Goal: Information Seeking & Learning: Find contact information

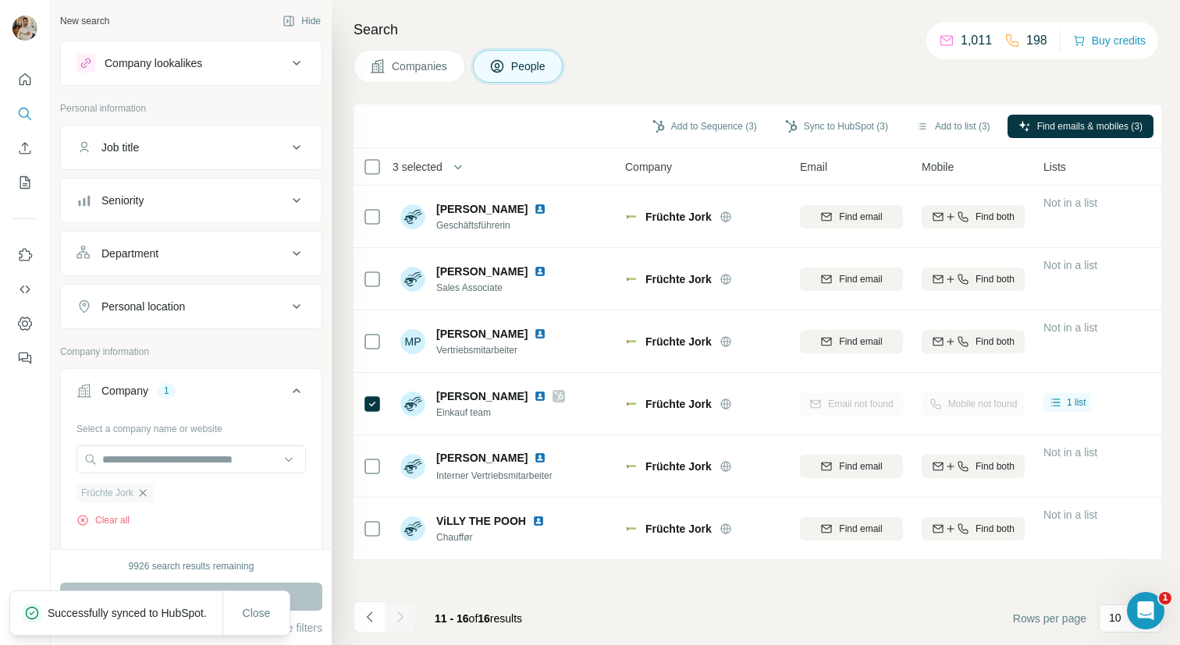
click at [147, 492] on icon "button" at bounding box center [143, 493] width 12 height 12
click at [137, 457] on input "text" at bounding box center [190, 460] width 229 height 28
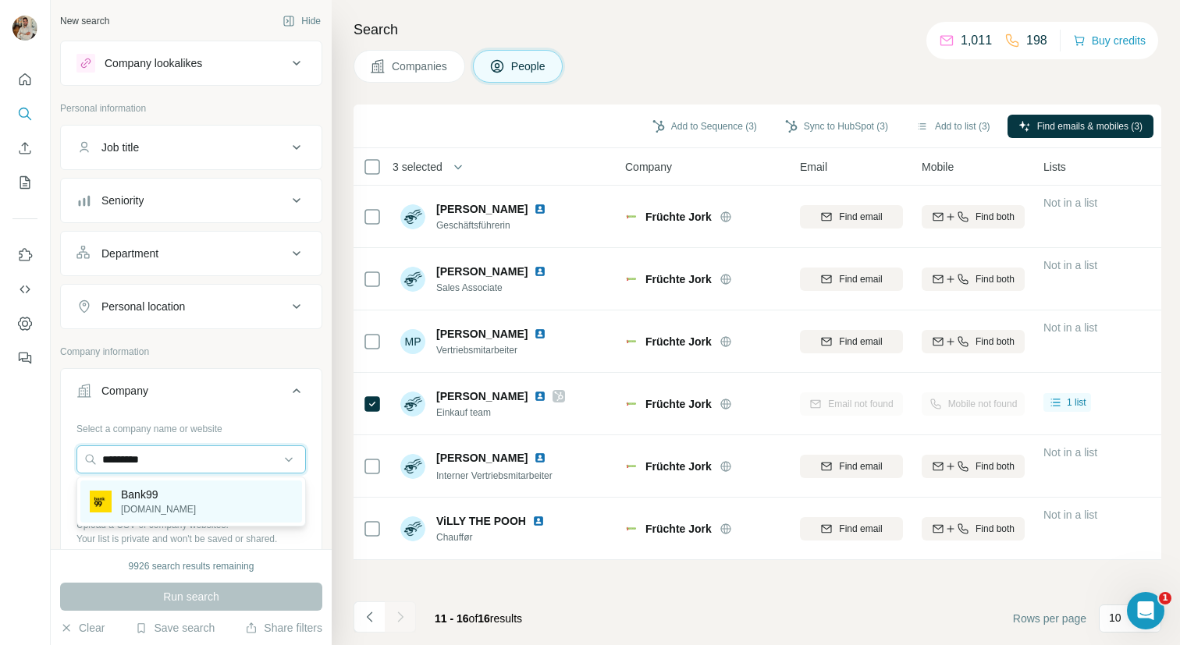
type input "*********"
click at [264, 520] on div "Bank99 [DOMAIN_NAME]" at bounding box center [191, 502] width 222 height 42
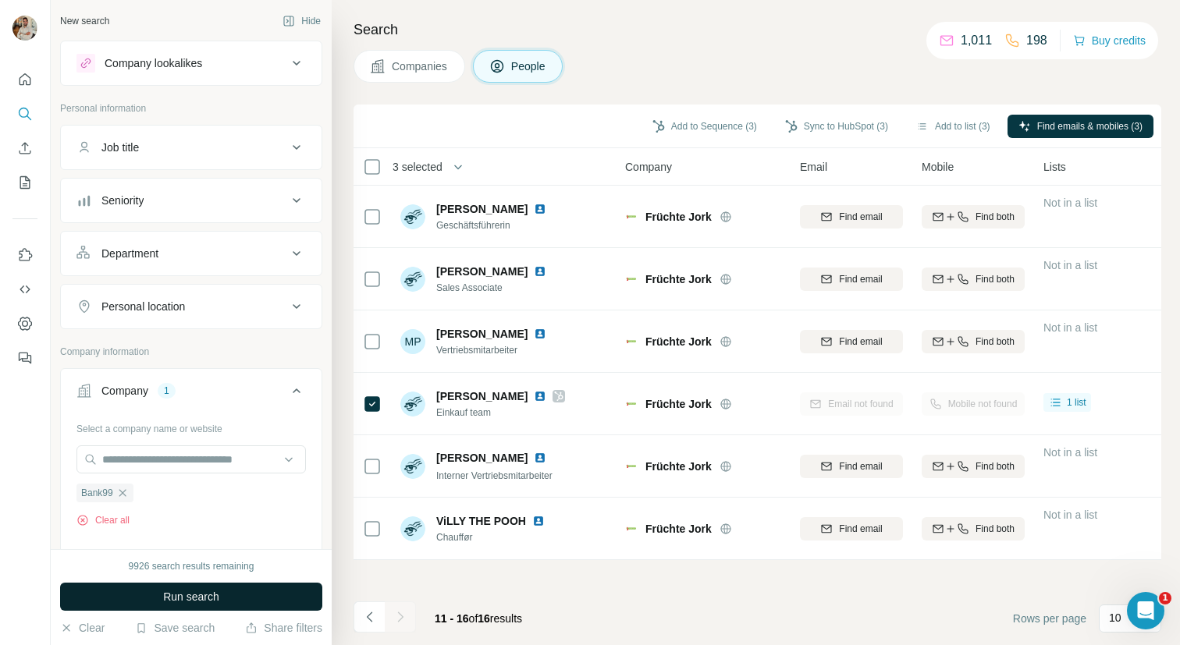
click at [280, 595] on button "Run search" at bounding box center [191, 597] width 262 height 28
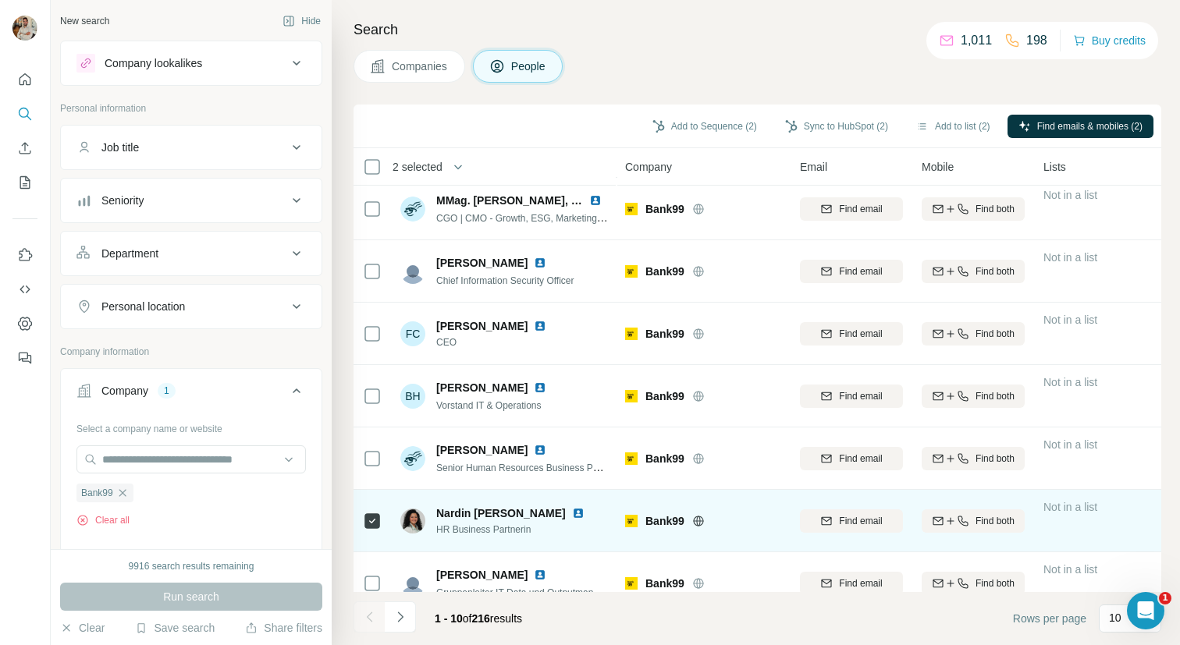
scroll to position [218, 0]
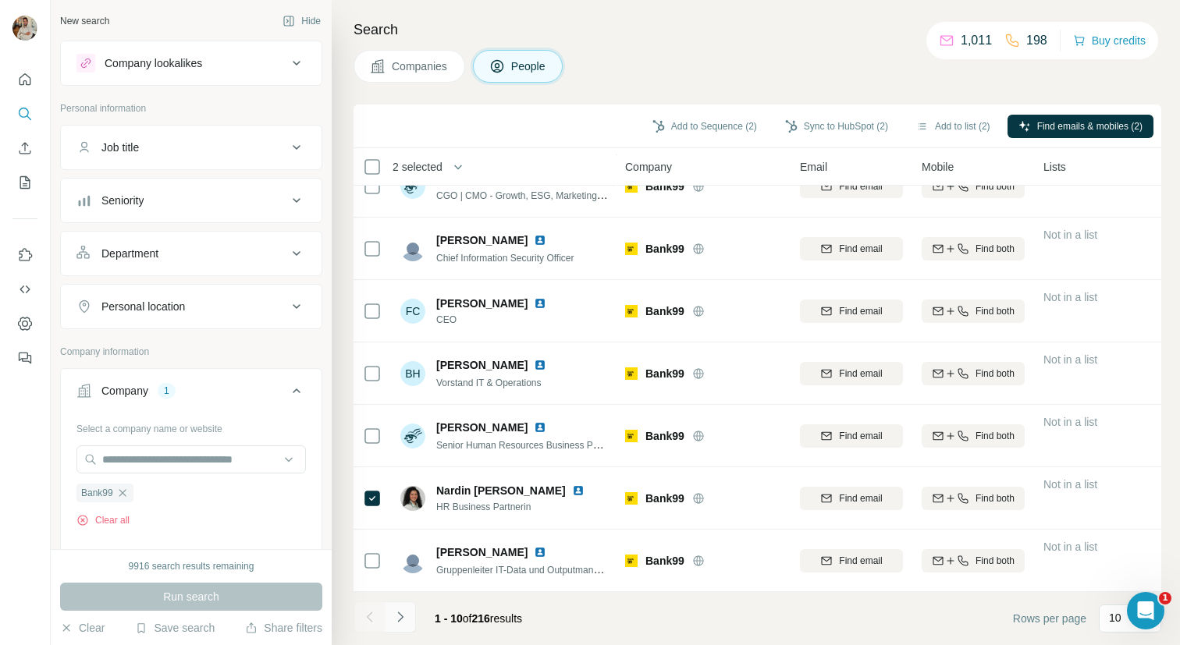
click at [394, 620] on icon "Navigate to next page" at bounding box center [401, 617] width 16 height 16
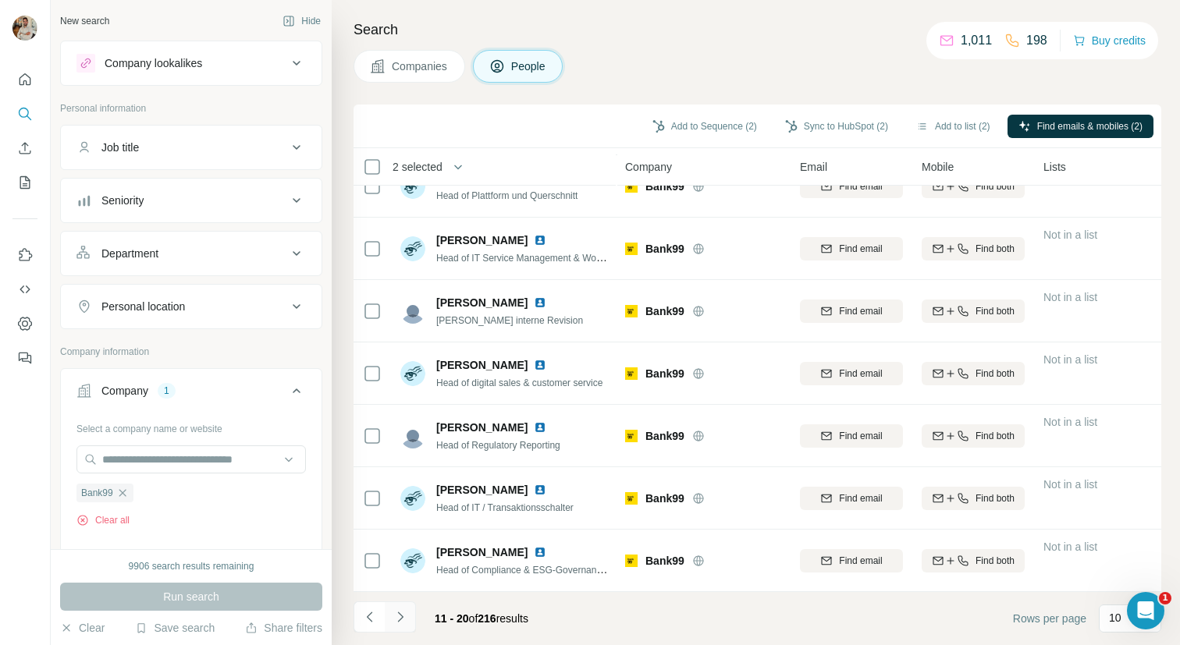
click at [400, 625] on button "Navigate to next page" at bounding box center [400, 617] width 31 height 31
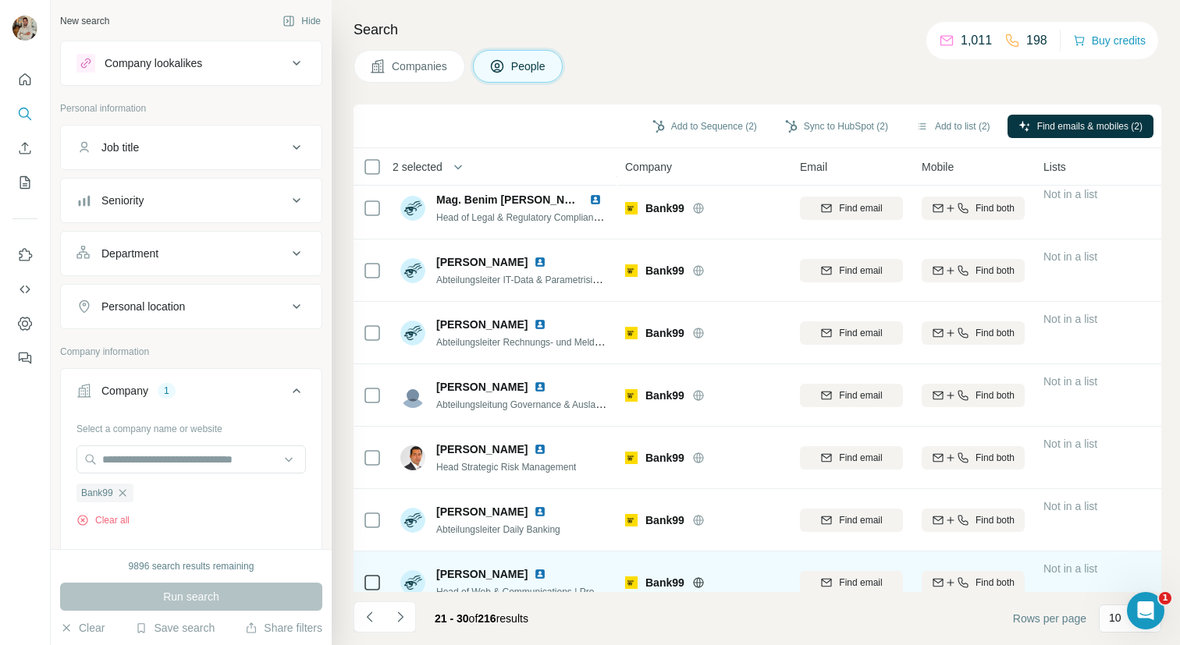
scroll to position [0, 0]
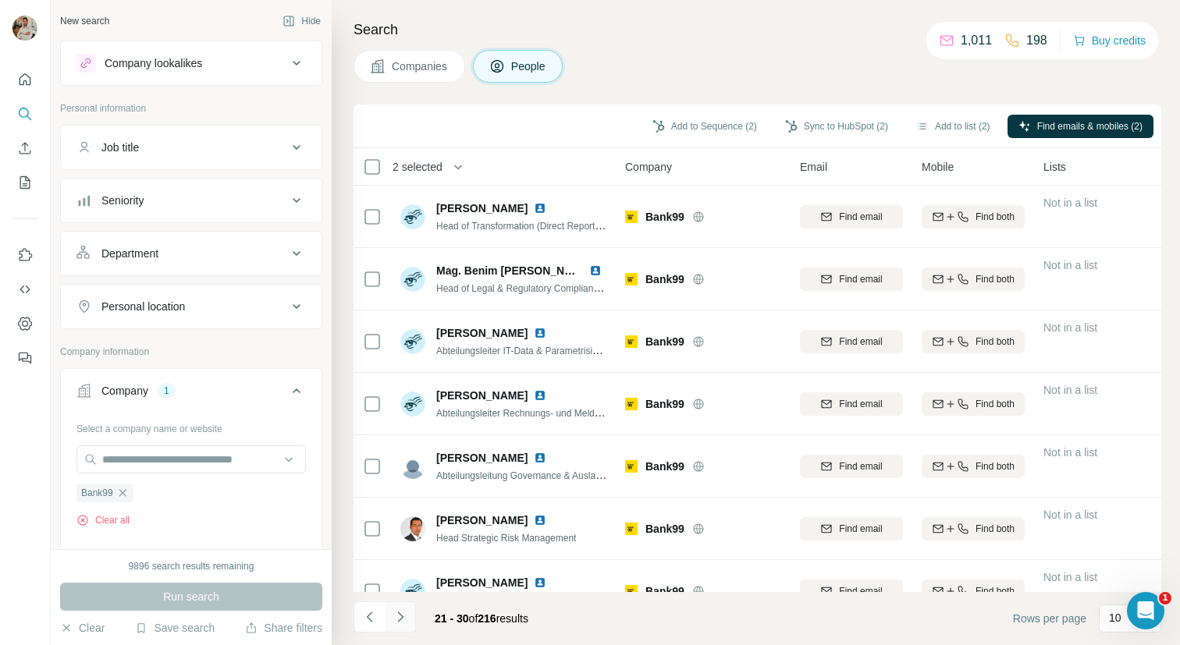
click at [403, 610] on icon "Navigate to next page" at bounding box center [401, 617] width 16 height 16
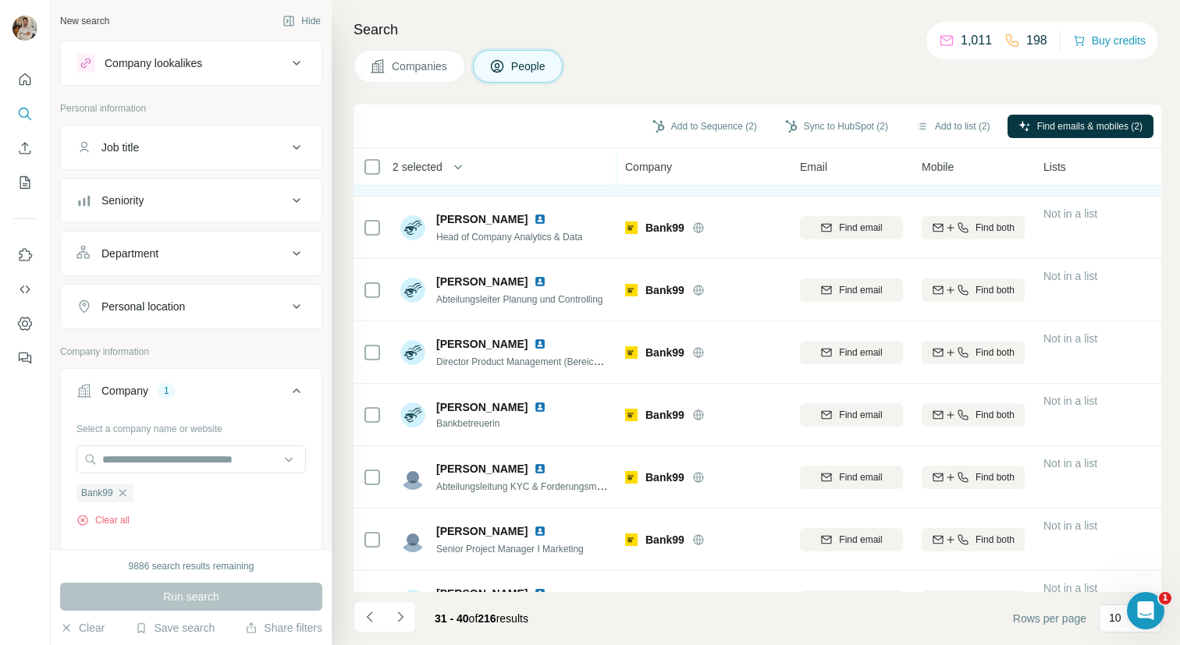
scroll to position [218, 0]
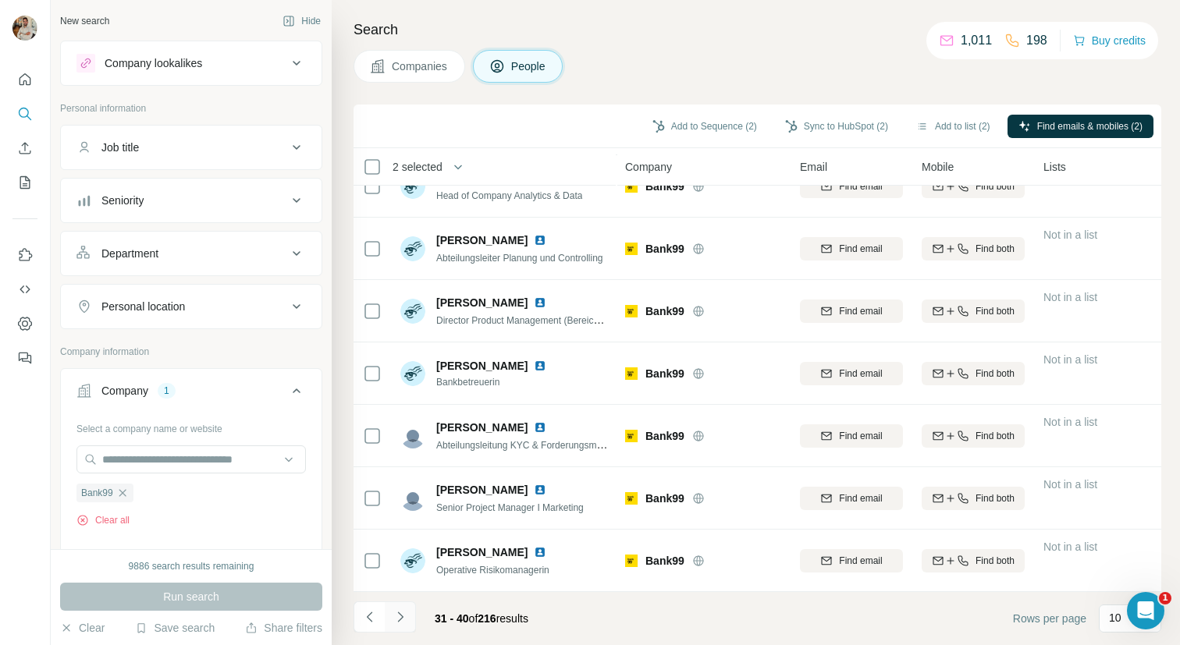
click at [393, 622] on icon "Navigate to next page" at bounding box center [401, 617] width 16 height 16
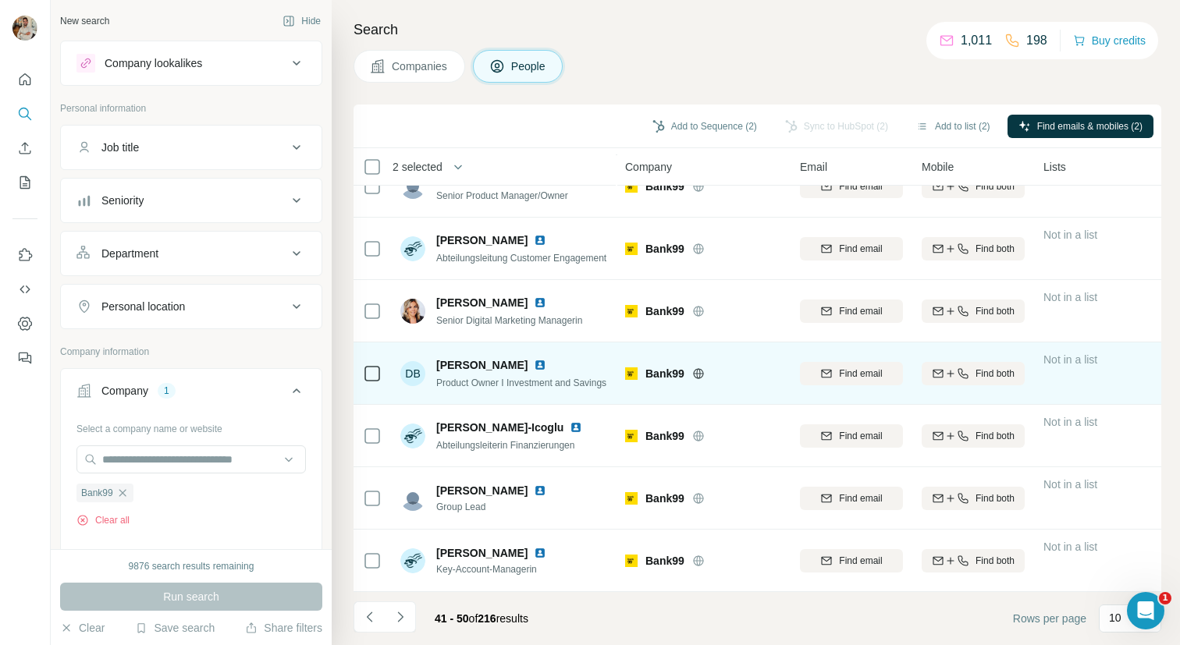
scroll to position [0, 0]
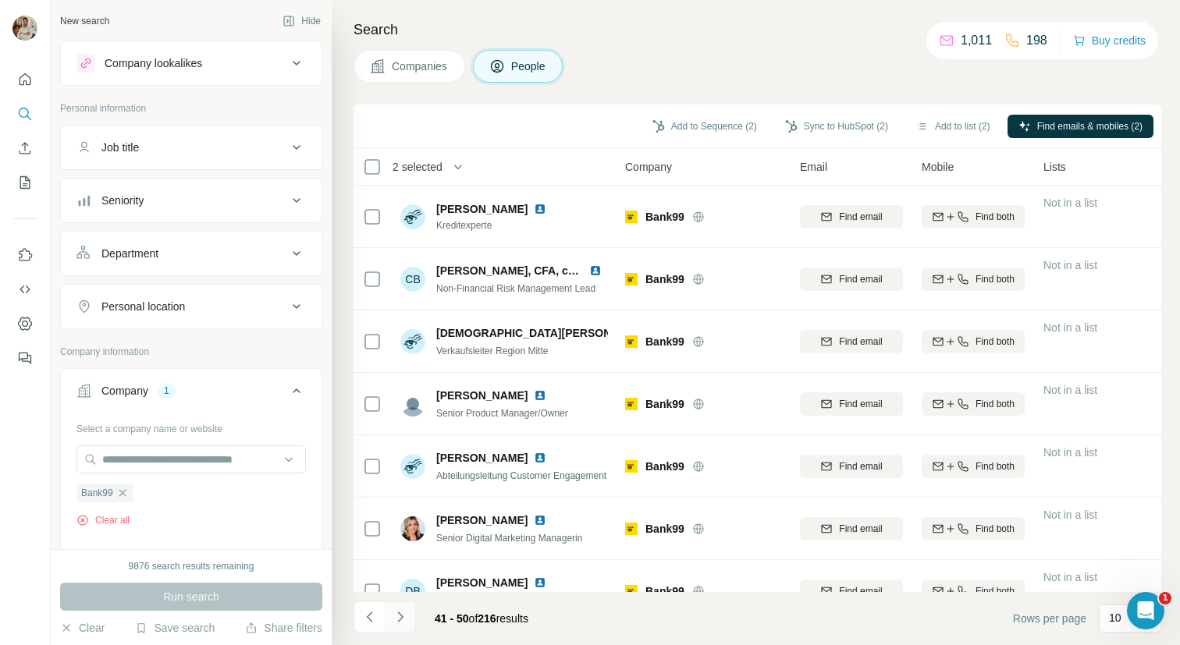
click at [413, 613] on button "Navigate to next page" at bounding box center [400, 617] width 31 height 31
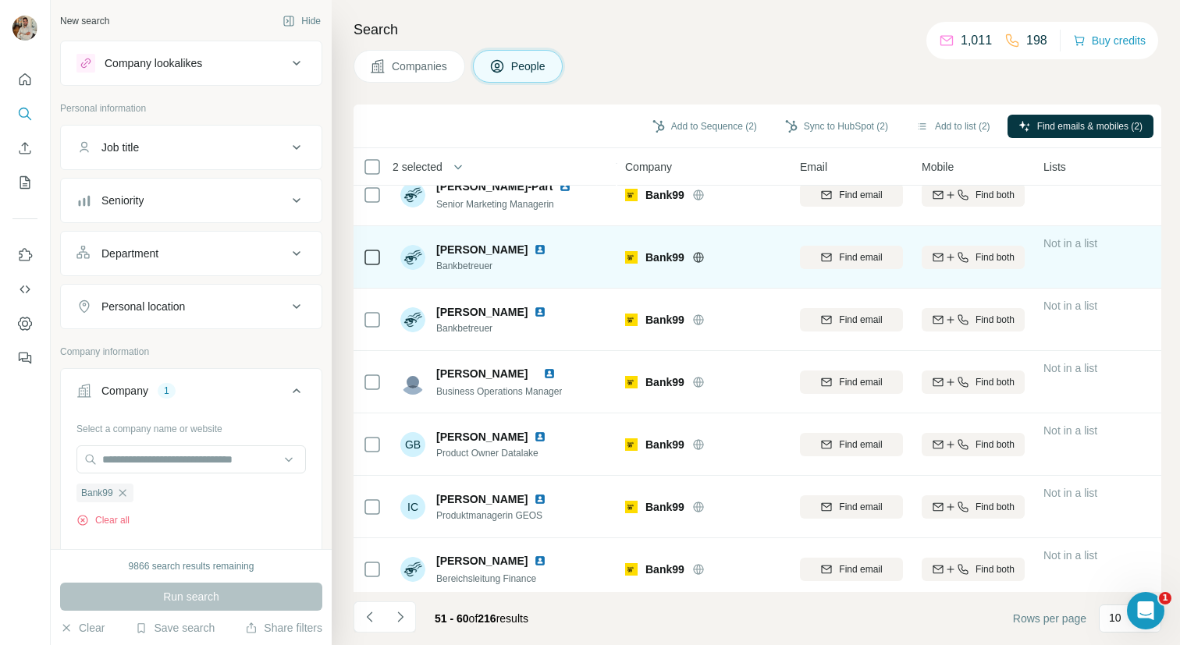
scroll to position [218, 0]
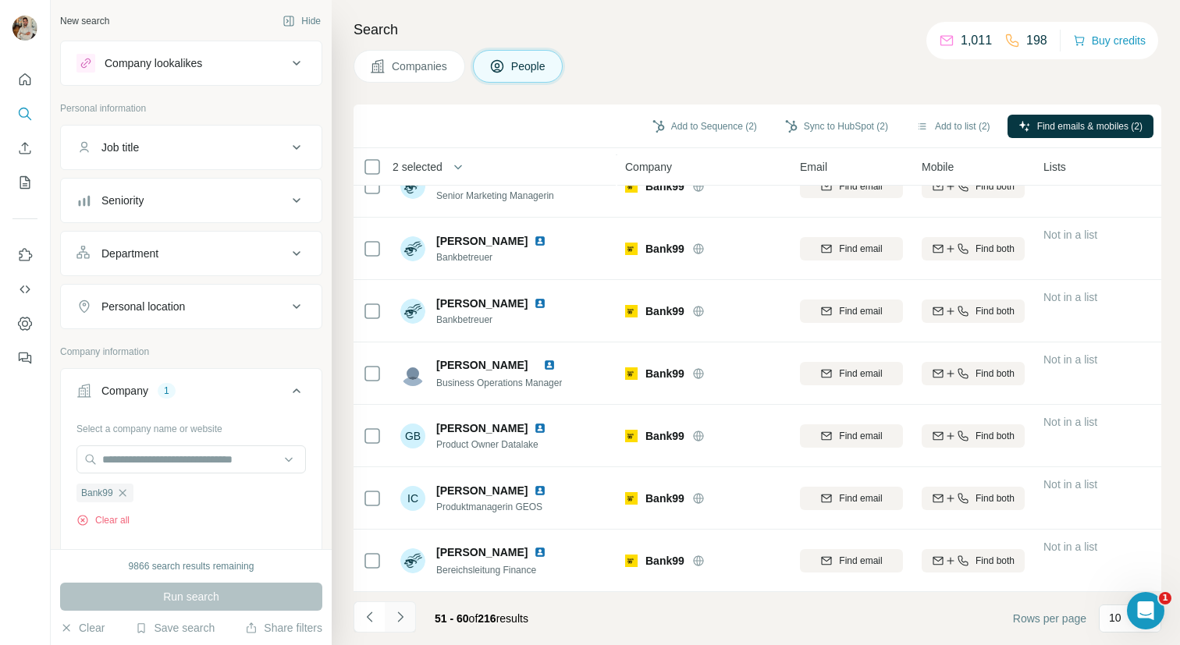
click at [400, 618] on icon "Navigate to next page" at bounding box center [401, 617] width 16 height 16
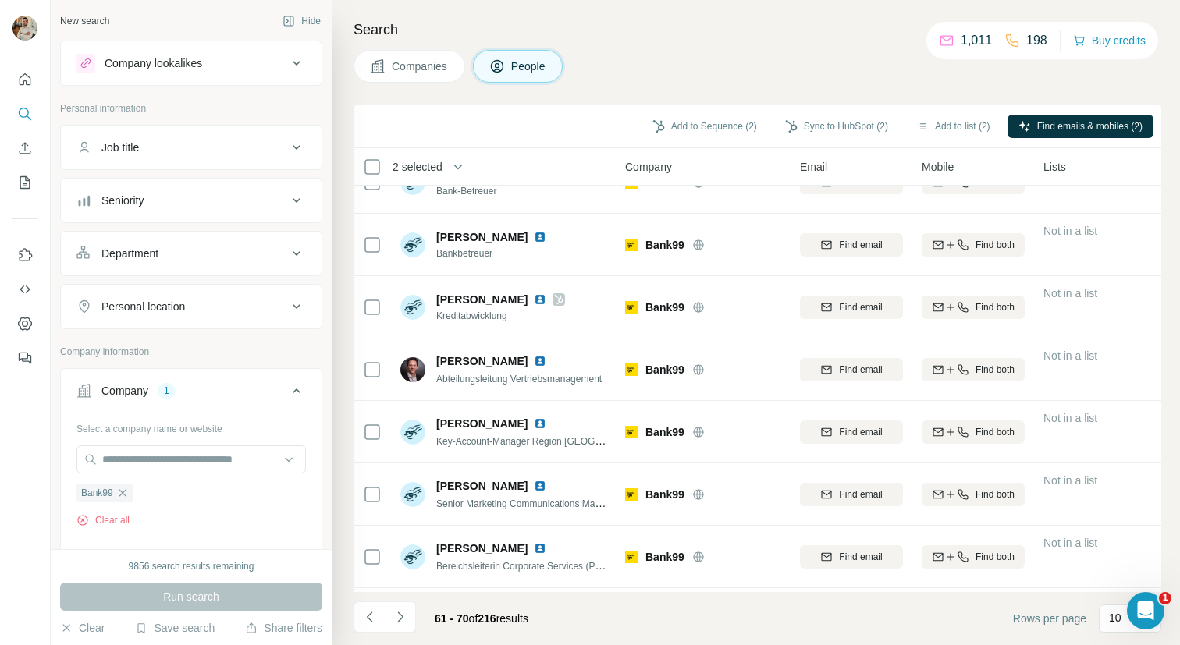
scroll to position [0, 0]
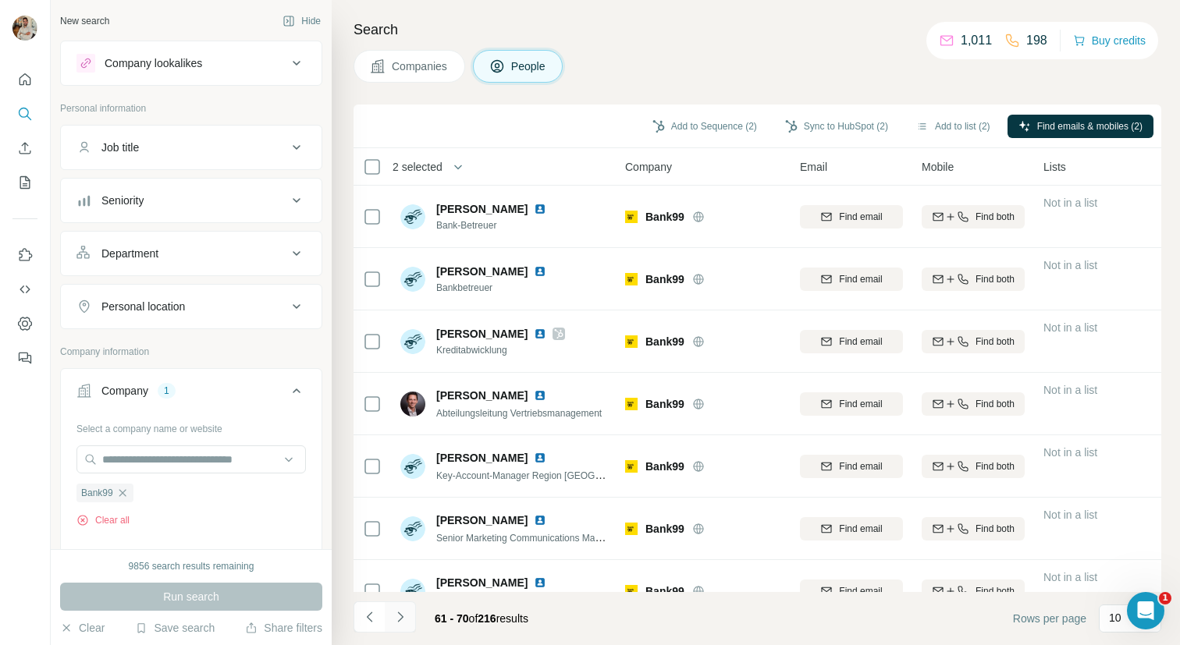
click at [396, 613] on icon "Navigate to next page" at bounding box center [401, 617] width 16 height 16
click at [404, 611] on icon "Navigate to next page" at bounding box center [401, 617] width 16 height 16
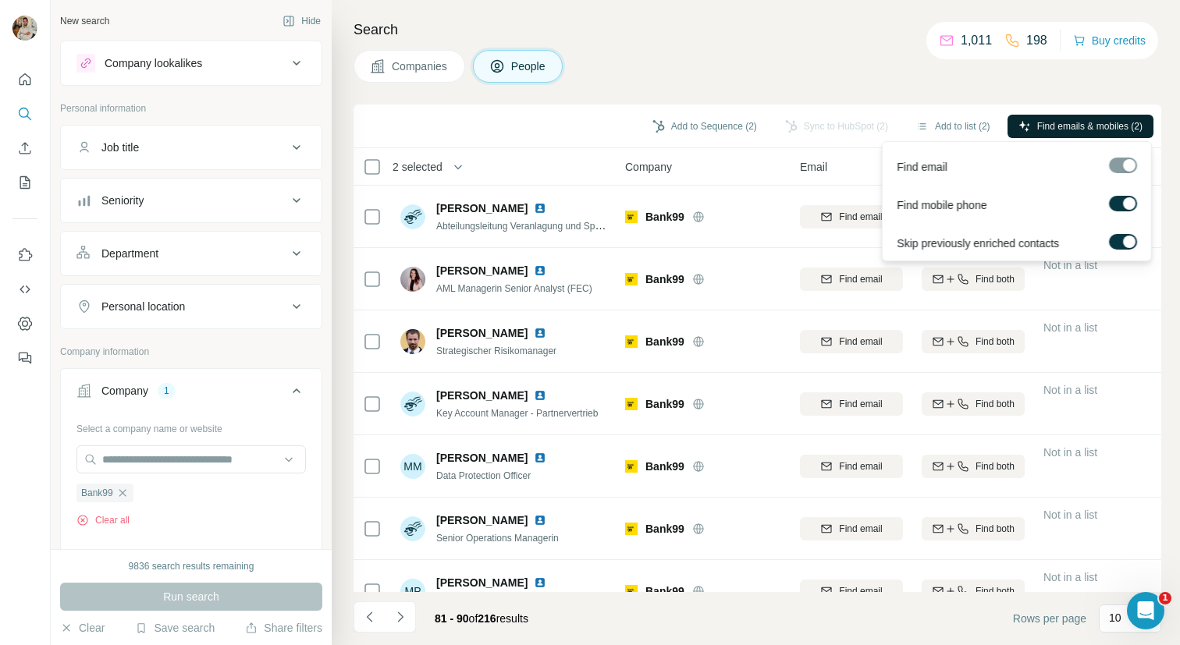
click at [1085, 123] on span "Find emails & mobiles (2)" at bounding box center [1089, 126] width 105 height 14
